Goal: Task Accomplishment & Management: Use online tool/utility

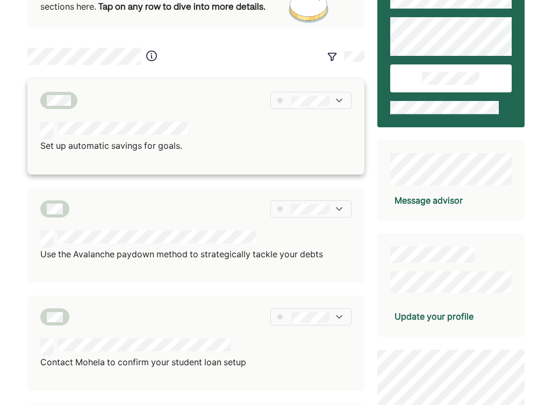
scroll to position [69, 0]
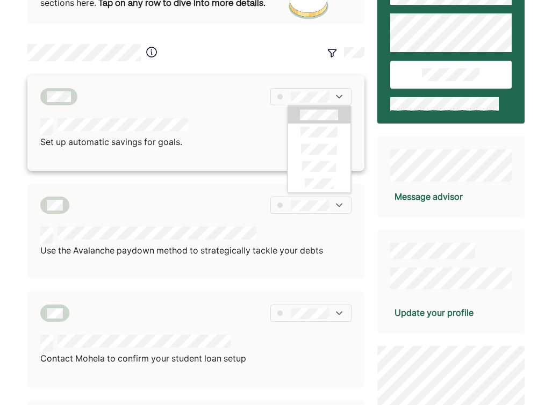
click at [228, 137] on div "Set up automatic savings for goals." at bounding box center [195, 133] width 310 height 31
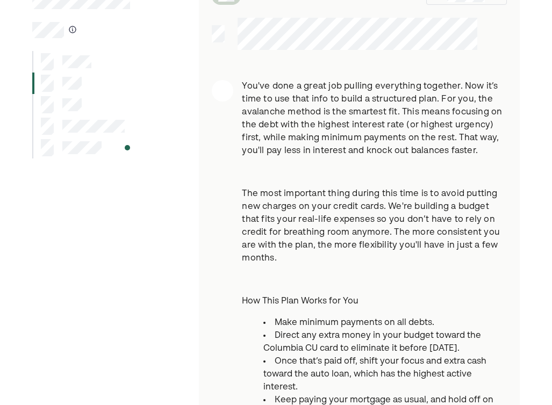
scroll to position [74, 0]
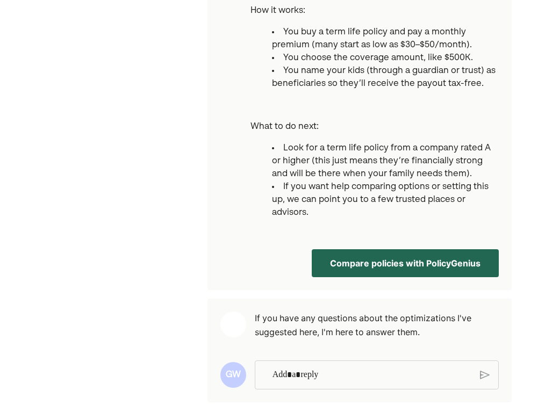
scroll to position [433, 0]
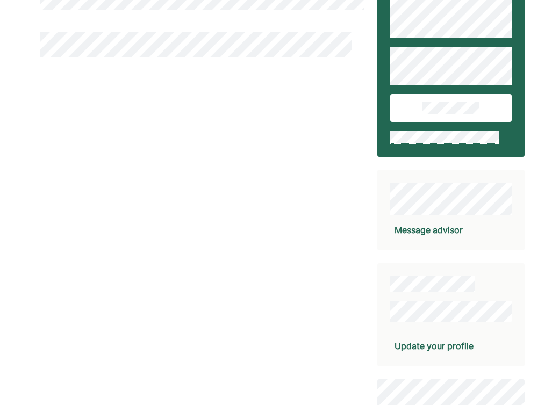
scroll to position [37, 0]
